Goal: Find specific fact: Find specific fact

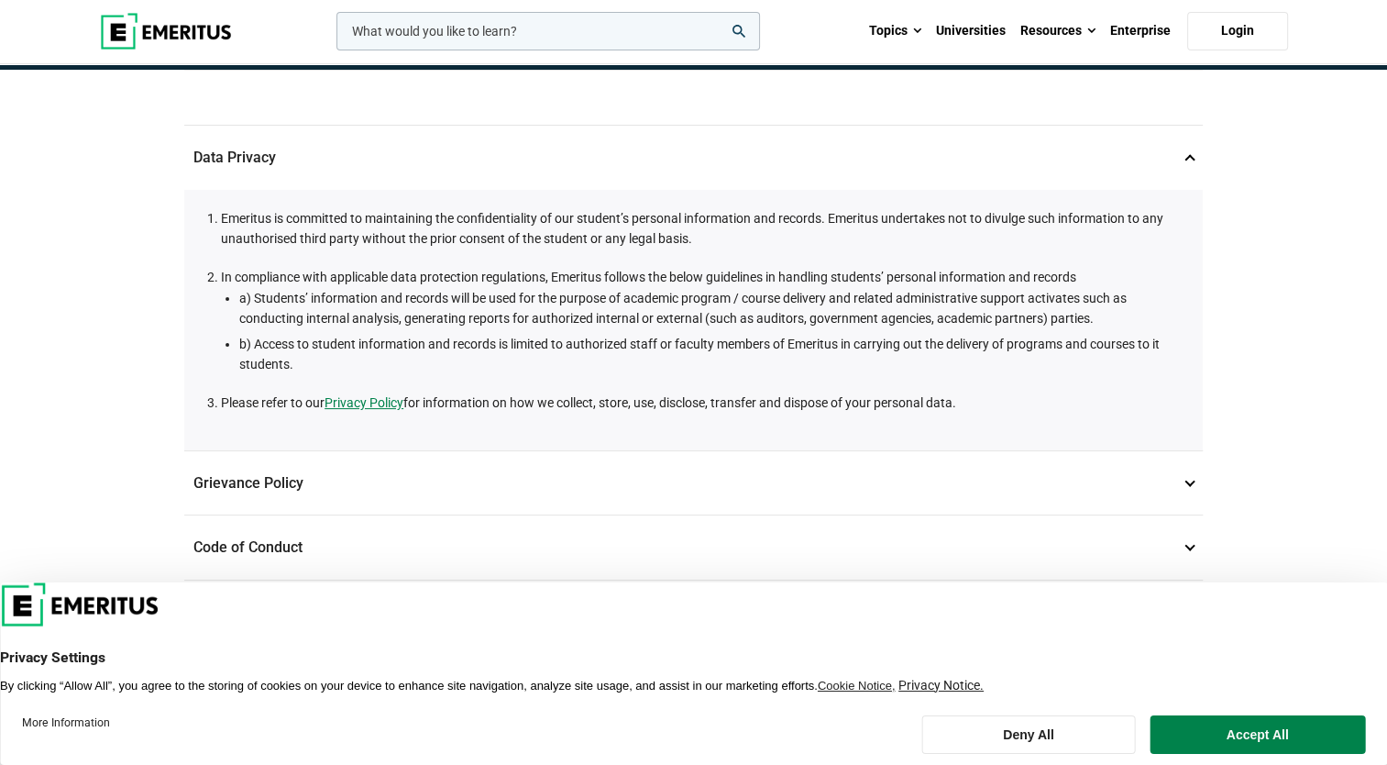
scroll to position [183, 0]
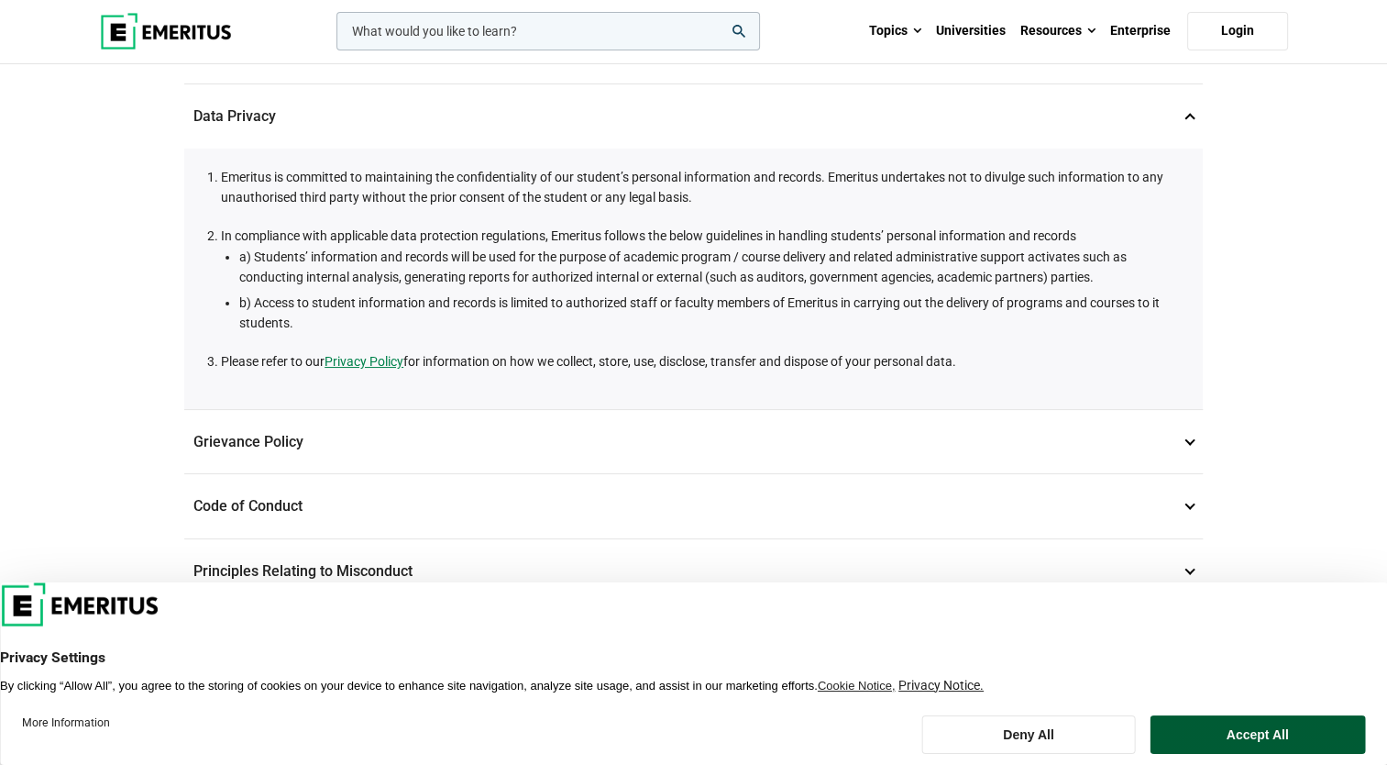
click at [1218, 745] on button "Accept All" at bounding box center [1257, 734] width 215 height 39
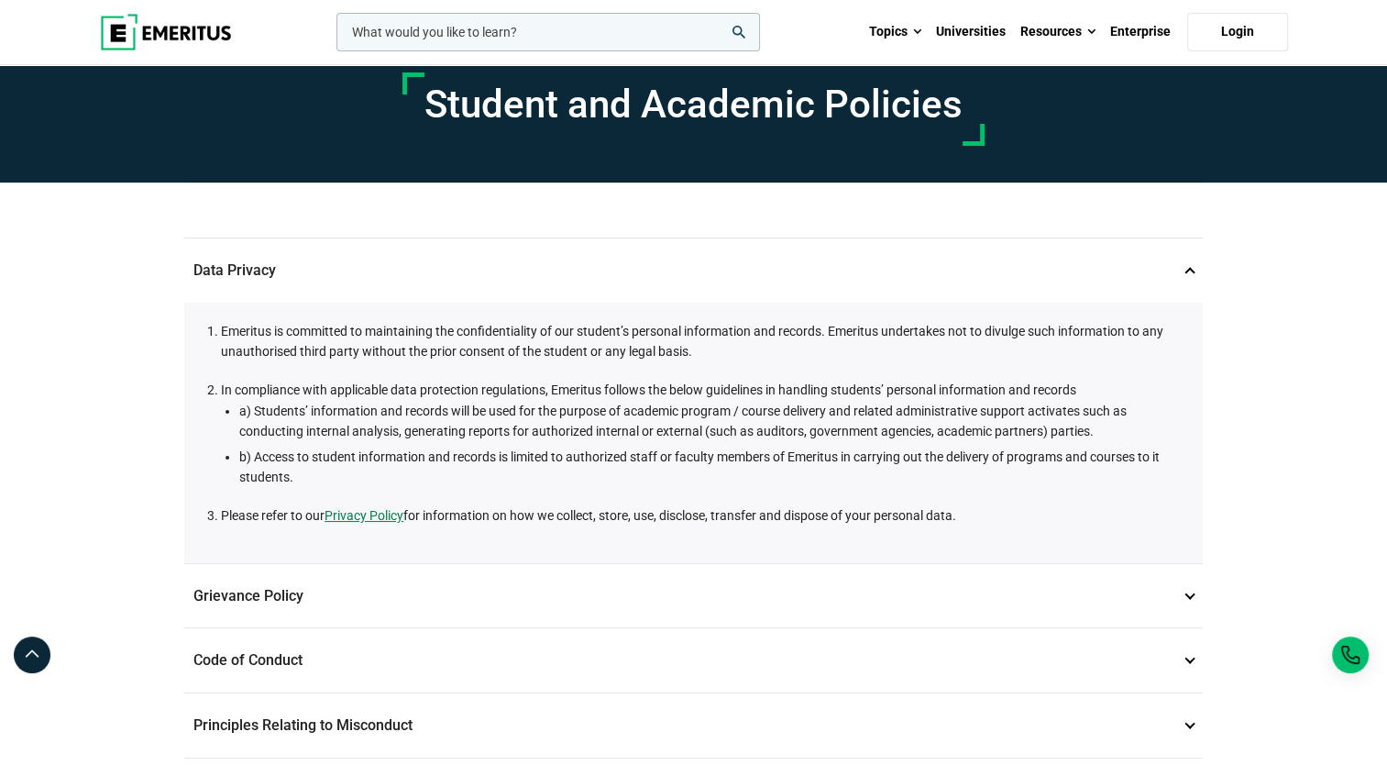
scroll to position [0, 0]
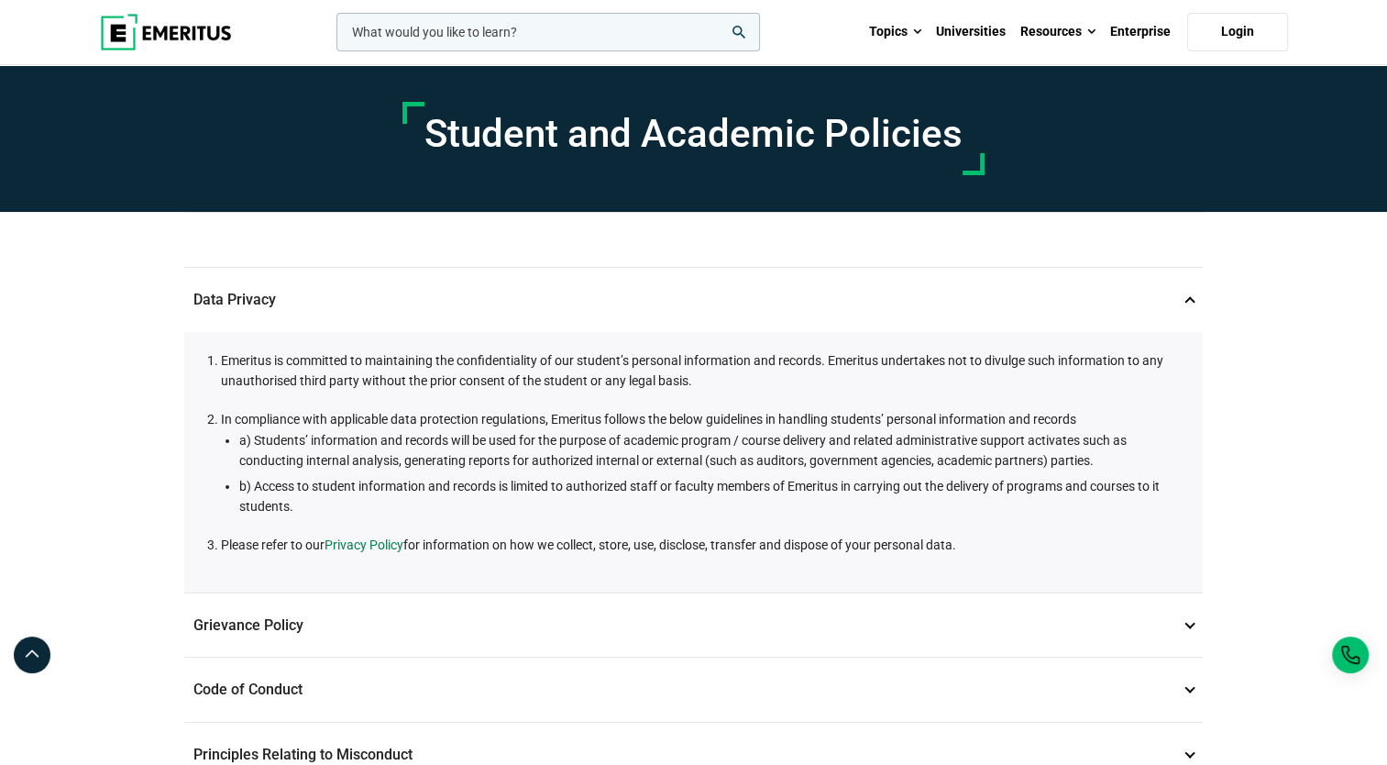
click at [359, 548] on link "Privacy Policy" at bounding box center [364, 545] width 79 height 20
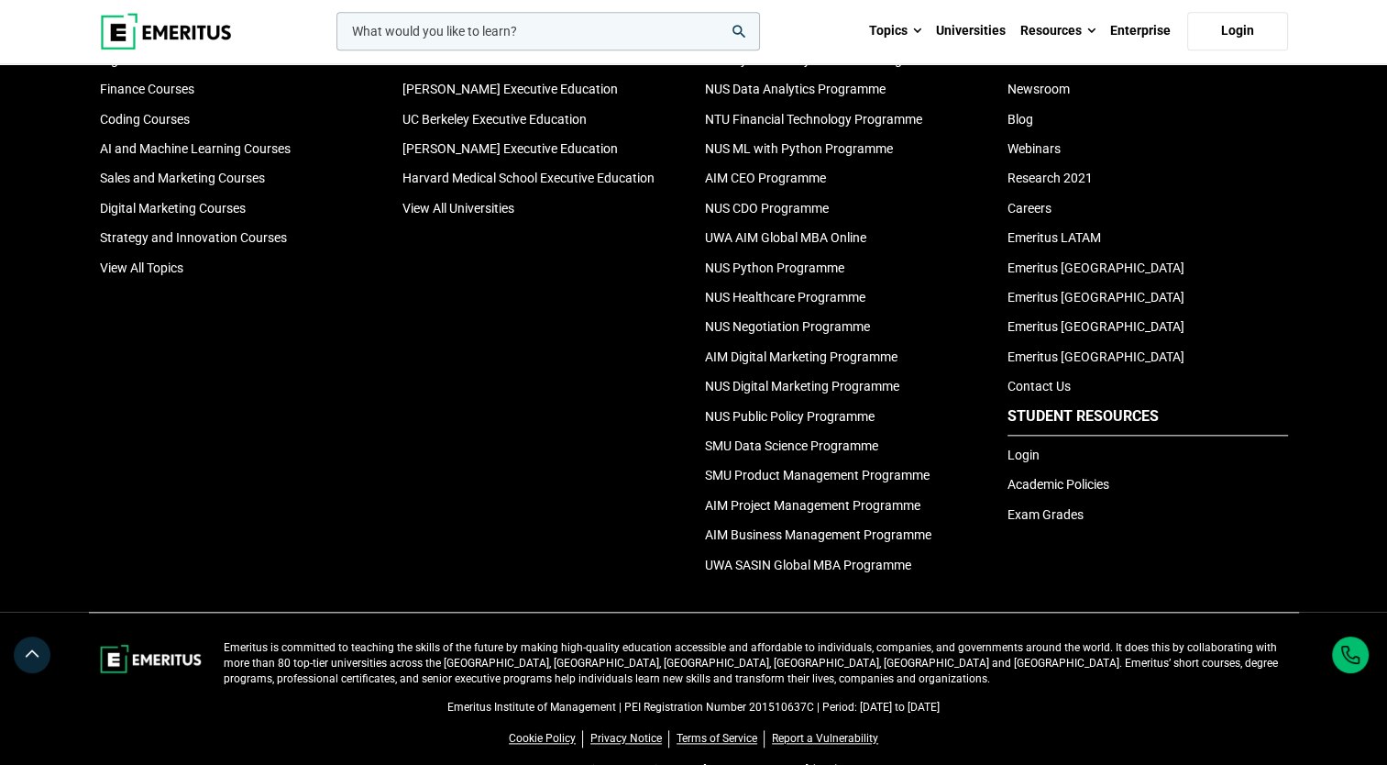
scroll to position [2017, 0]
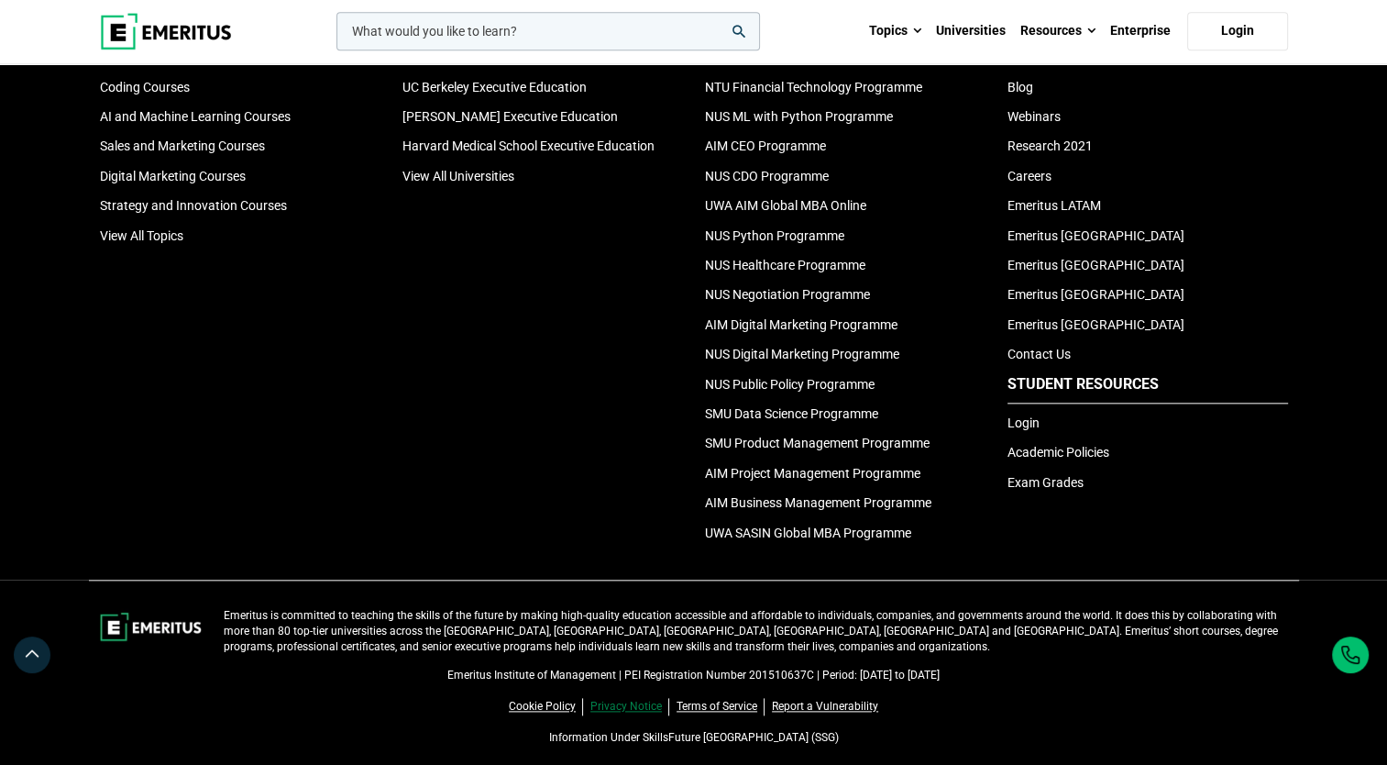
click at [629, 698] on link "Privacy Notice" at bounding box center [630, 706] width 79 height 17
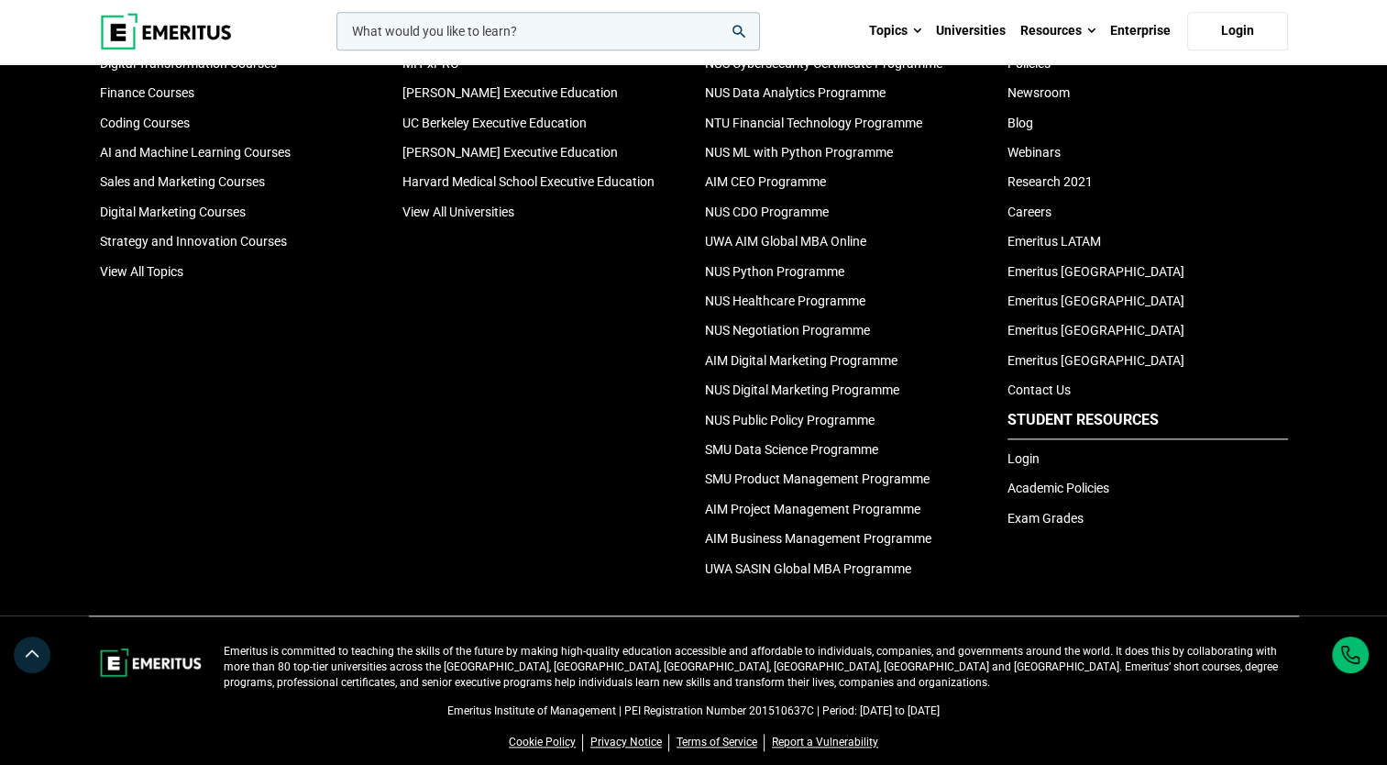
scroll to position [2109, 0]
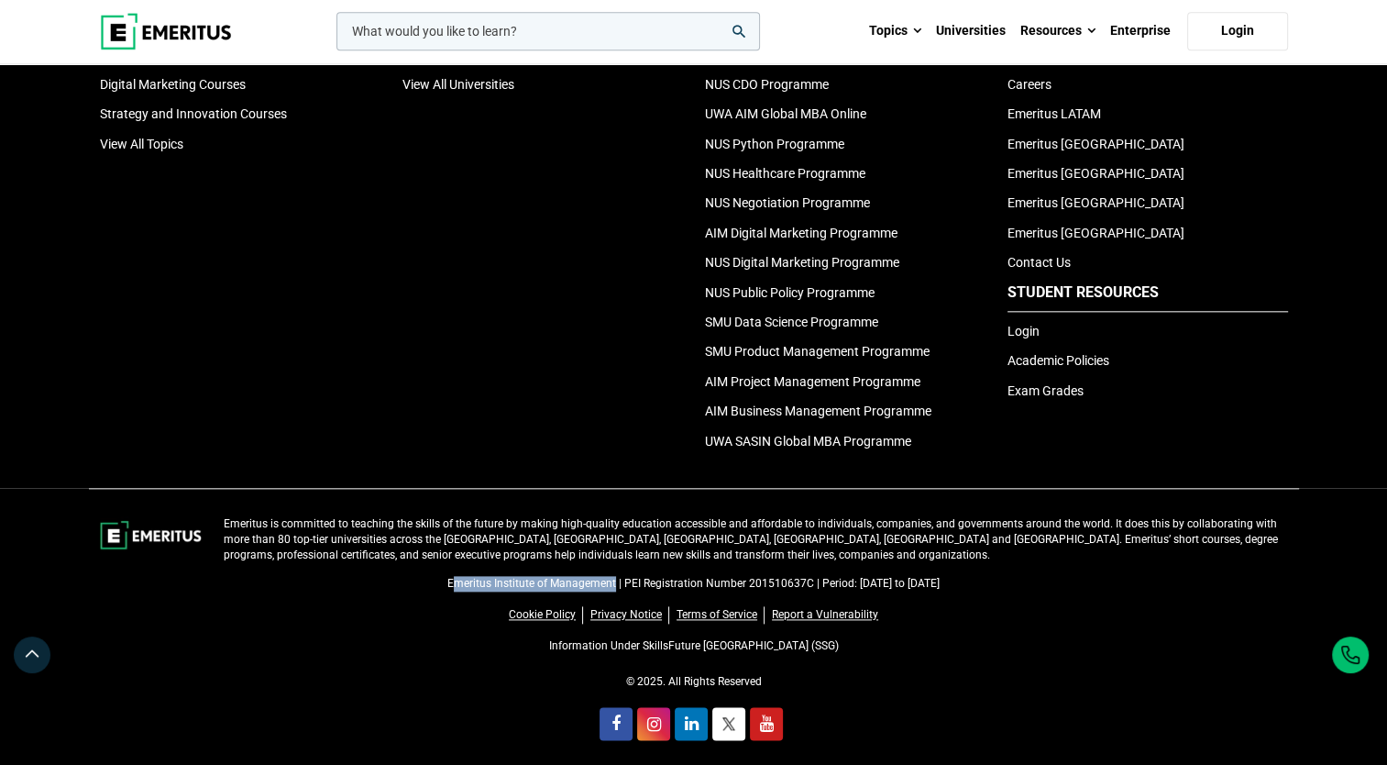
drag, startPoint x: 416, startPoint y: 575, endPoint x: 577, endPoint y: 576, distance: 160.5
click at [577, 576] on p "Emeritus Institute of Management | PEI Registration Number 201510637C | Period:…" at bounding box center [694, 584] width 1188 height 16
drag, startPoint x: 577, startPoint y: 576, endPoint x: 413, endPoint y: 574, distance: 164.2
click at [414, 576] on p "Emeritus Institute of Management | PEI Registration Number 201510637C | Period:…" at bounding box center [694, 584] width 1188 height 16
drag, startPoint x: 405, startPoint y: 574, endPoint x: 987, endPoint y: 578, distance: 581.4
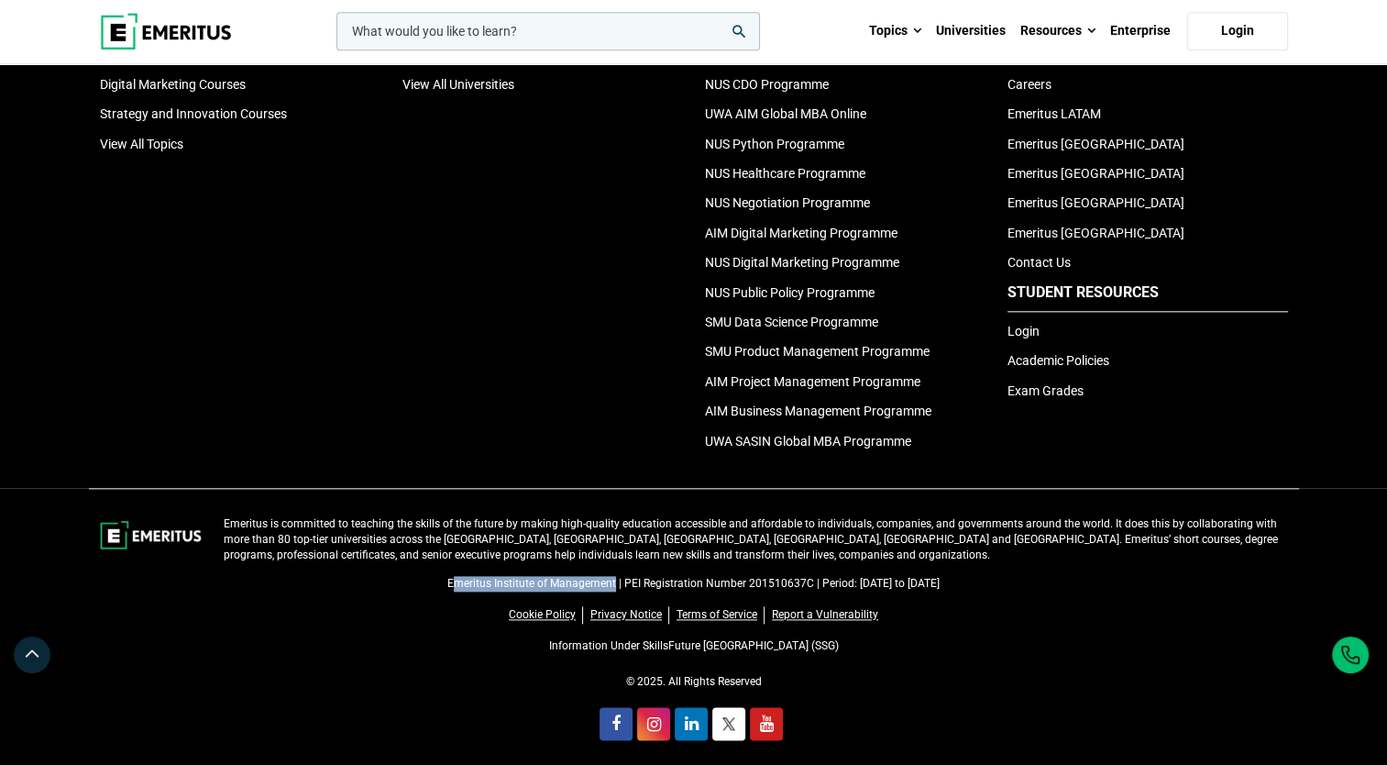
click at [987, 578] on p "Emeritus Institute of Management | PEI Registration Number 201510637C | Period:…" at bounding box center [694, 584] width 1188 height 16
copy p "Emeritus Institute of Management | PEI Registration Number 201510637C | Period:…"
